Goal: Information Seeking & Learning: Check status

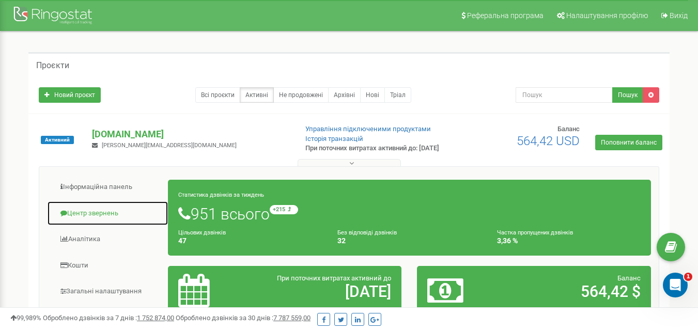
click at [111, 217] on link "Центр звернень" at bounding box center [107, 213] width 121 height 25
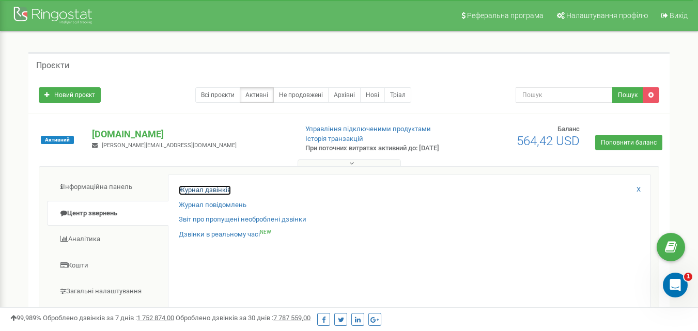
click at [211, 195] on link "Журнал дзвінків" at bounding box center [205, 191] width 52 height 10
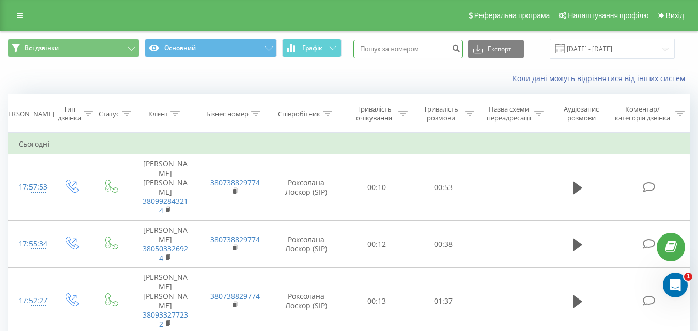
click at [402, 45] on input at bounding box center [409, 49] width 110 height 19
paste input "38067 3746594"
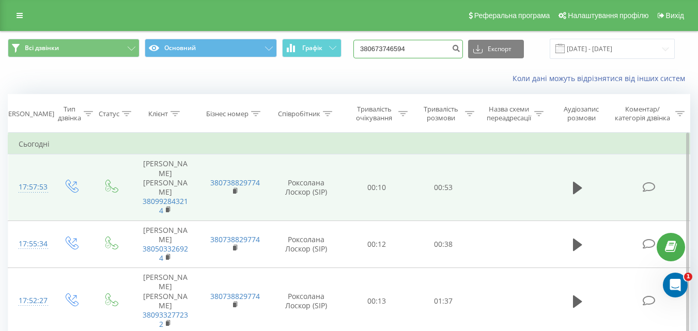
type input "380673746594"
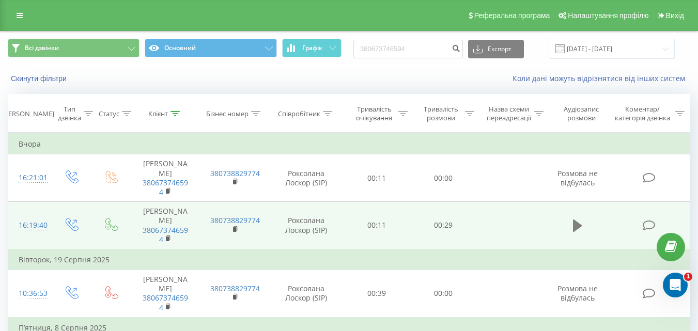
click at [578, 225] on icon at bounding box center [577, 226] width 9 height 12
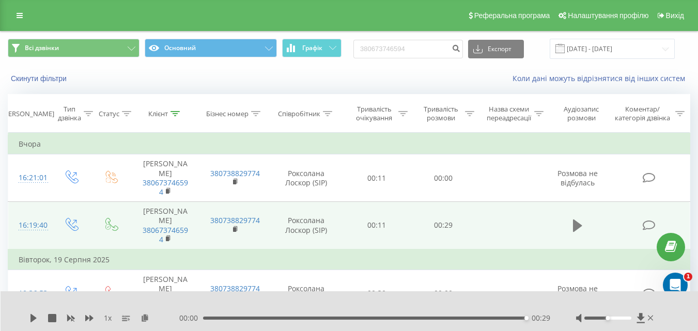
click at [575, 227] on icon at bounding box center [577, 226] width 9 height 12
click at [620, 320] on div at bounding box center [616, 318] width 80 height 10
click at [622, 317] on div at bounding box center [608, 318] width 47 height 3
click at [628, 317] on div at bounding box center [608, 318] width 47 height 3
click at [32, 314] on div "1 x" at bounding box center [104, 318] width 150 height 10
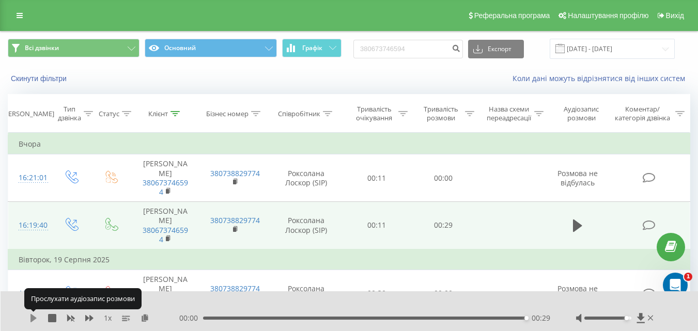
click at [31, 314] on icon at bounding box center [33, 318] width 8 height 8
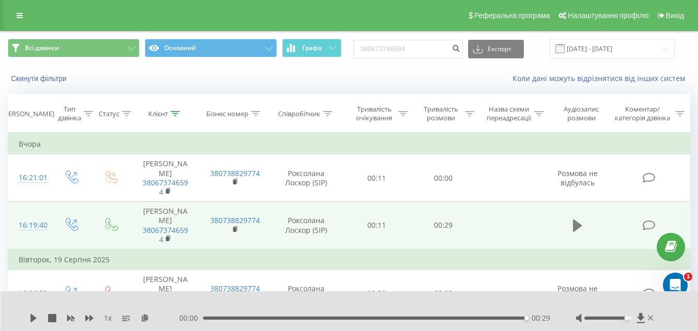
click at [579, 224] on icon at bounding box center [577, 226] width 9 height 12
click at [573, 224] on icon at bounding box center [577, 226] width 9 height 14
click at [207, 318] on div "00:29" at bounding box center [365, 318] width 324 height 3
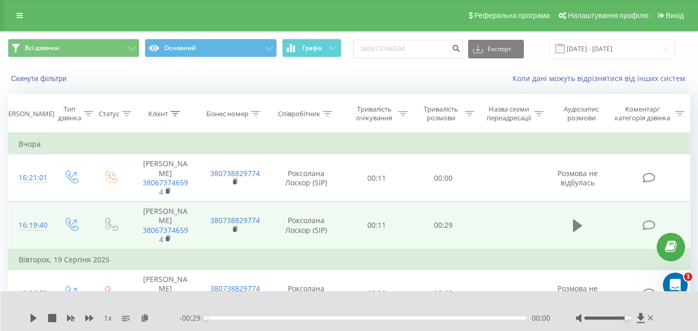
click at [580, 225] on icon at bounding box center [577, 226] width 9 height 12
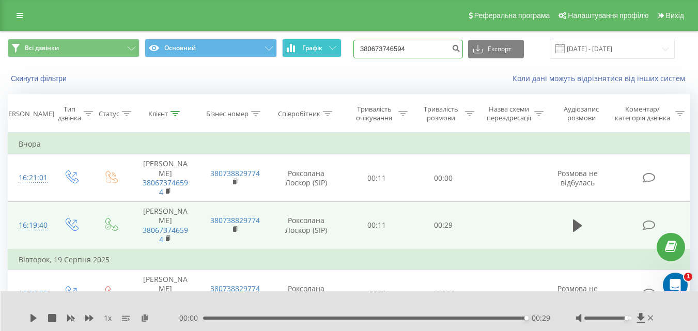
drag, startPoint x: 434, startPoint y: 49, endPoint x: 325, endPoint y: 40, distance: 108.9
click at [325, 40] on div "Всі дзвінки Основний Графік 380673746594 Експорт .csv .xls .xlsx [DATE] - [DATE]" at bounding box center [349, 49] width 683 height 20
paste input "9362873"
type input "380679362873"
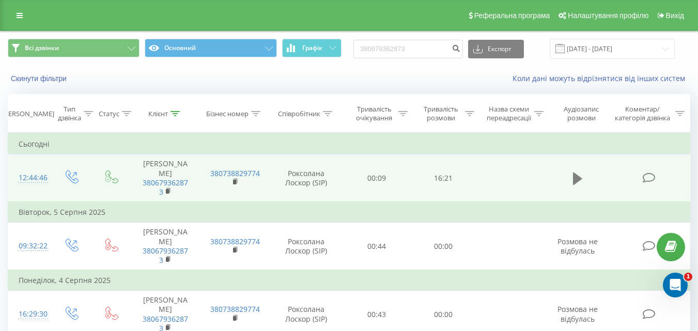
click at [576, 184] on icon at bounding box center [577, 179] width 9 height 12
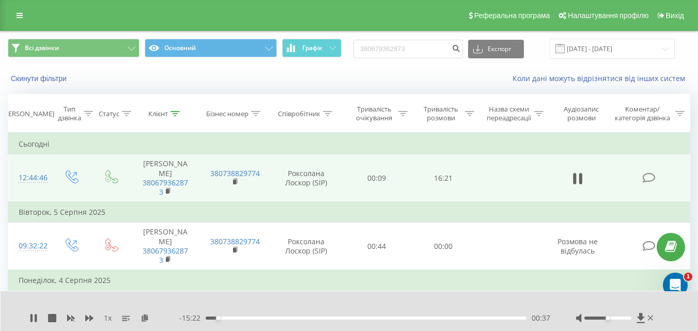
click at [94, 317] on div "1 x" at bounding box center [104, 318] width 150 height 10
click at [90, 318] on icon at bounding box center [89, 318] width 8 height 6
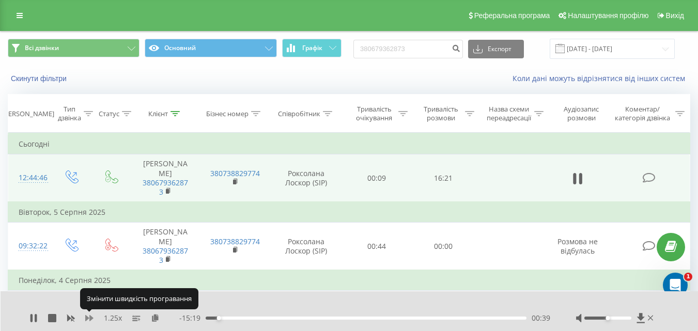
click at [89, 318] on icon at bounding box center [89, 318] width 8 height 8
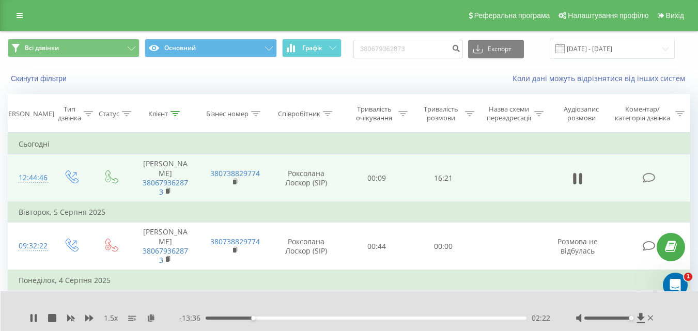
drag, startPoint x: 607, startPoint y: 318, endPoint x: 688, endPoint y: 318, distance: 80.1
click at [644, 321] on div at bounding box center [616, 318] width 80 height 10
drag, startPoint x: 91, startPoint y: 316, endPoint x: 163, endPoint y: 314, distance: 71.9
click at [92, 316] on icon at bounding box center [89, 318] width 8 height 8
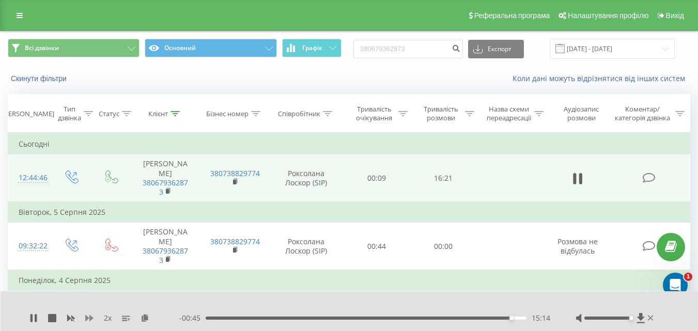
click at [91, 318] on icon at bounding box center [89, 318] width 8 height 6
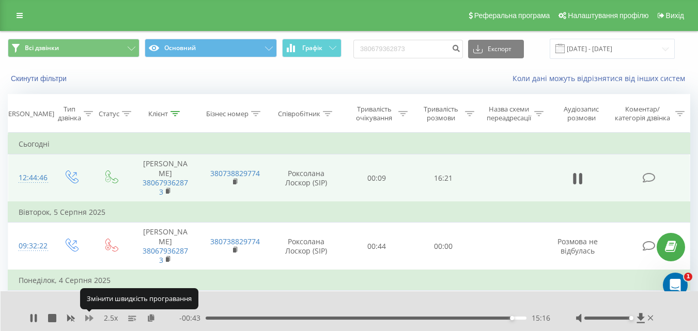
click at [91, 318] on icon at bounding box center [89, 318] width 8 height 6
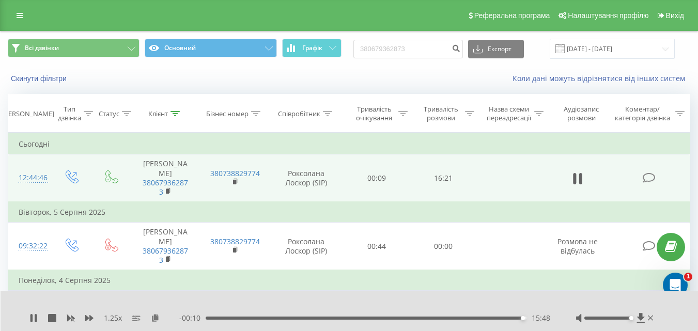
click at [469, 319] on div "15:48" at bounding box center [366, 318] width 321 height 3
click at [35, 320] on icon at bounding box center [36, 318] width 2 height 8
click at [438, 50] on input "380679362873" at bounding box center [409, 49] width 110 height 19
type input "3"
paste input "38093132650"
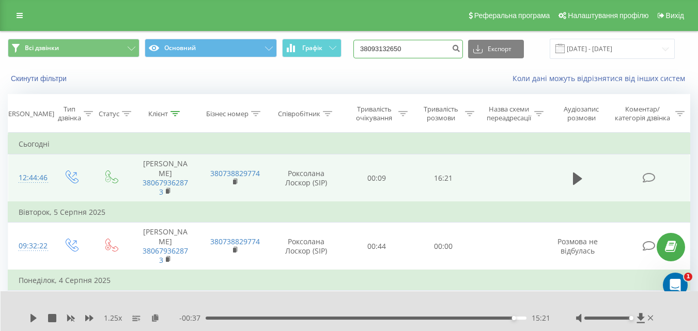
type input "38093132650"
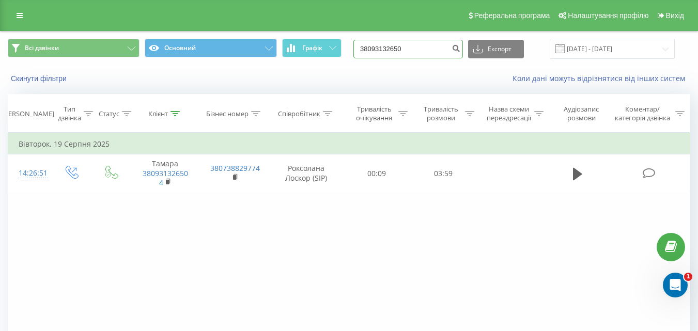
click at [423, 48] on input "38093132650" at bounding box center [409, 49] width 110 height 19
type input "3"
paste input "38093 674 34 02"
type input "38093 674 34 02"
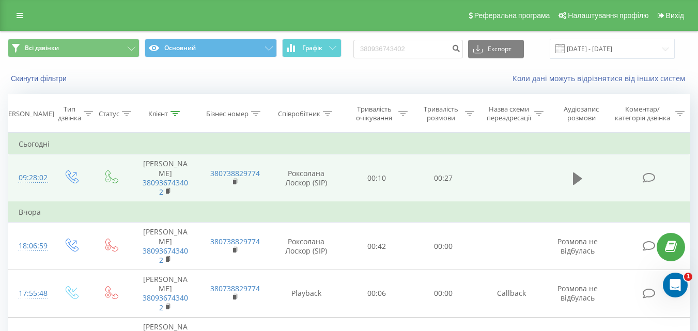
click at [579, 175] on icon at bounding box center [577, 179] width 9 height 12
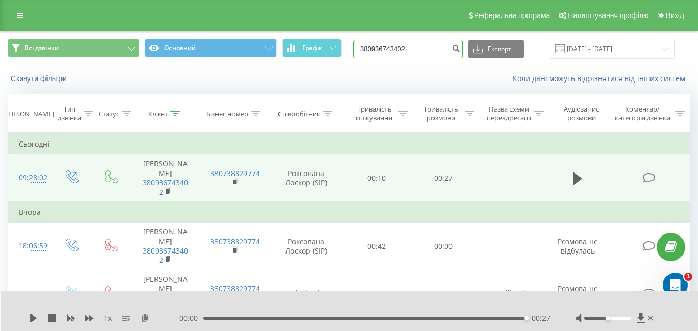
click at [444, 47] on input "380936743402" at bounding box center [409, 49] width 110 height 19
type input "3"
paste input "380973622200"
type input "380973622200"
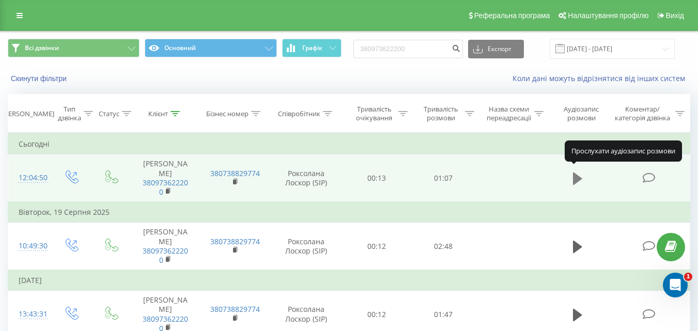
click at [580, 173] on icon at bounding box center [577, 179] width 9 height 12
